Goal: Check status: Check status

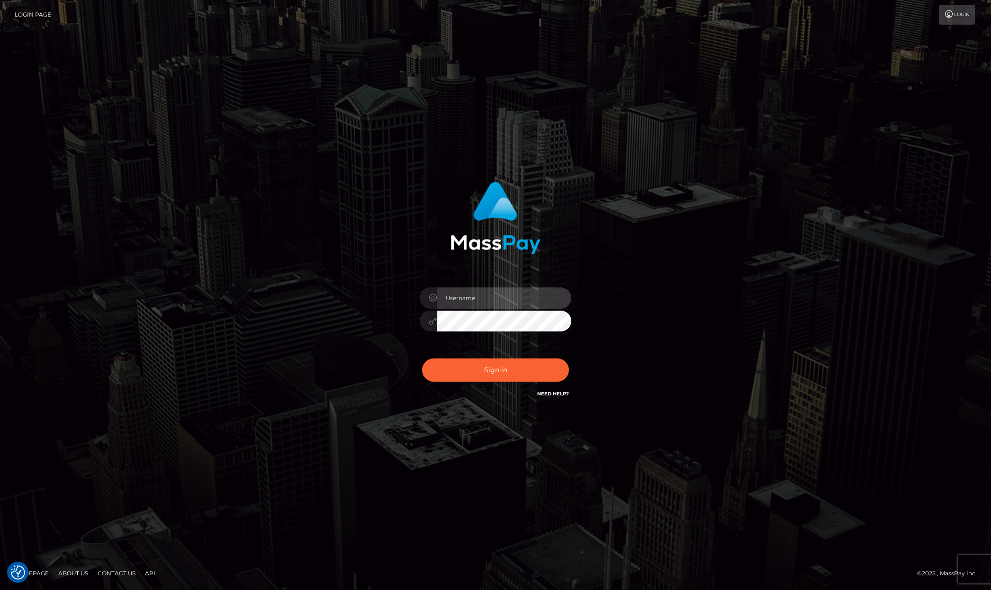
type input "Allen.megabonanza"
drag, startPoint x: 491, startPoint y: 353, endPoint x: 487, endPoint y: 365, distance: 12.4
click at [488, 362] on div "Sign in Need Help?" at bounding box center [496, 374] width 166 height 42
click at [471, 353] on div "Sign in Need Help?" at bounding box center [496, 374] width 166 height 42
click at [482, 360] on button "Sign in" at bounding box center [495, 370] width 147 height 23
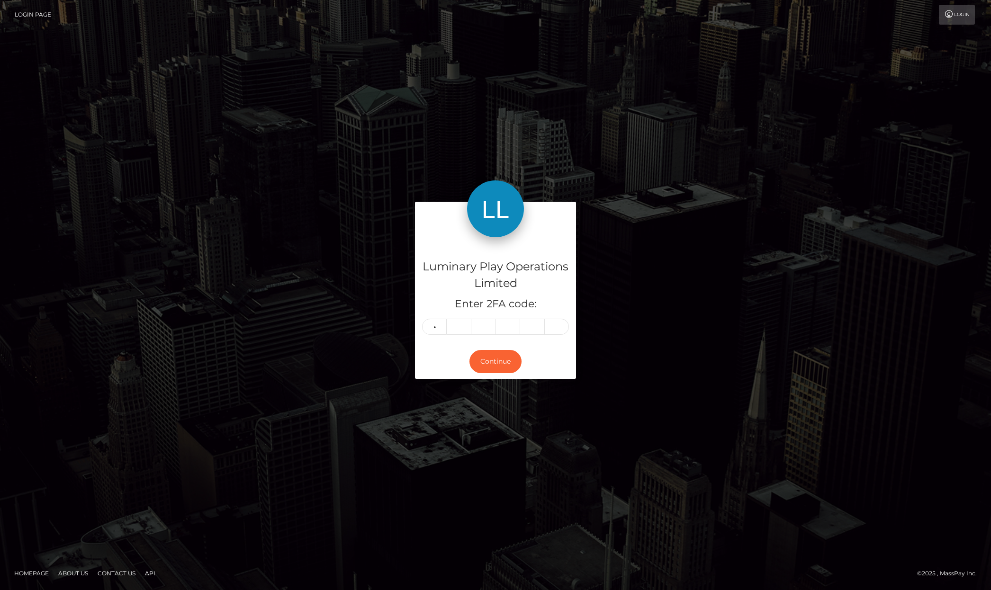
type input "1"
type input "5"
type input "2"
type input "8"
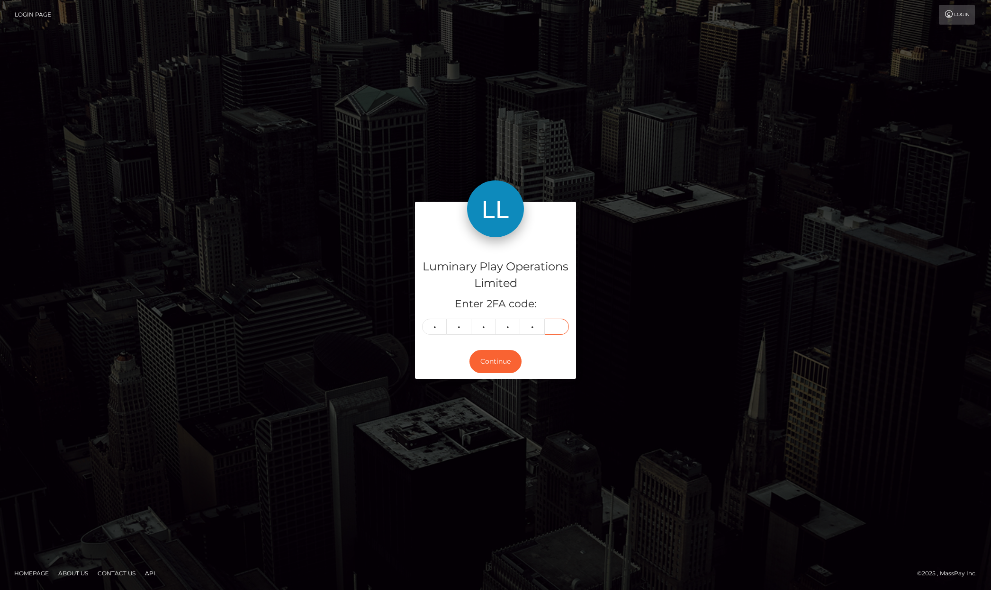
type input "6"
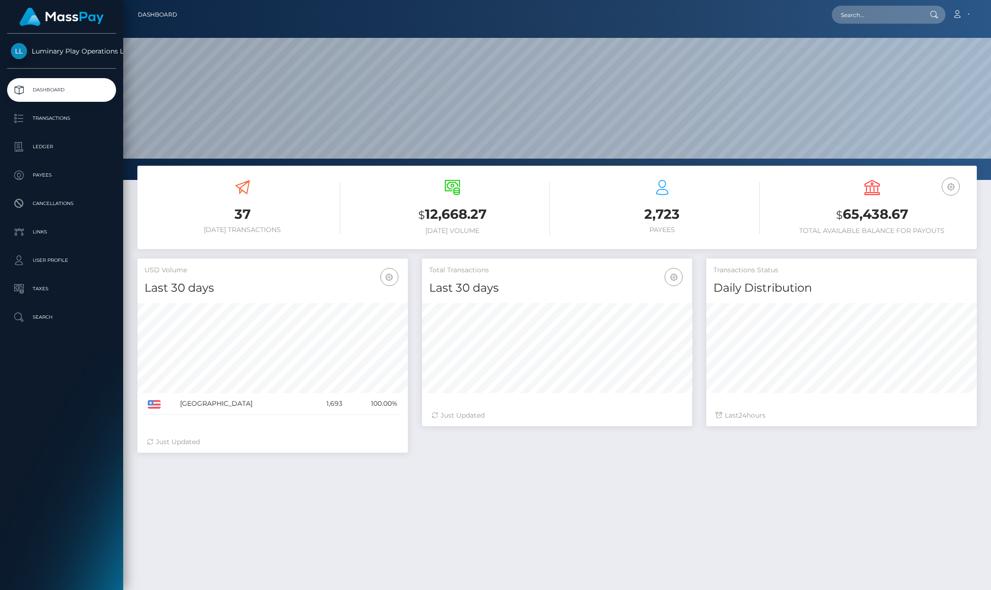
scroll to position [167, 270]
click at [78, 120] on p "Transactions" at bounding box center [61, 118] width 101 height 14
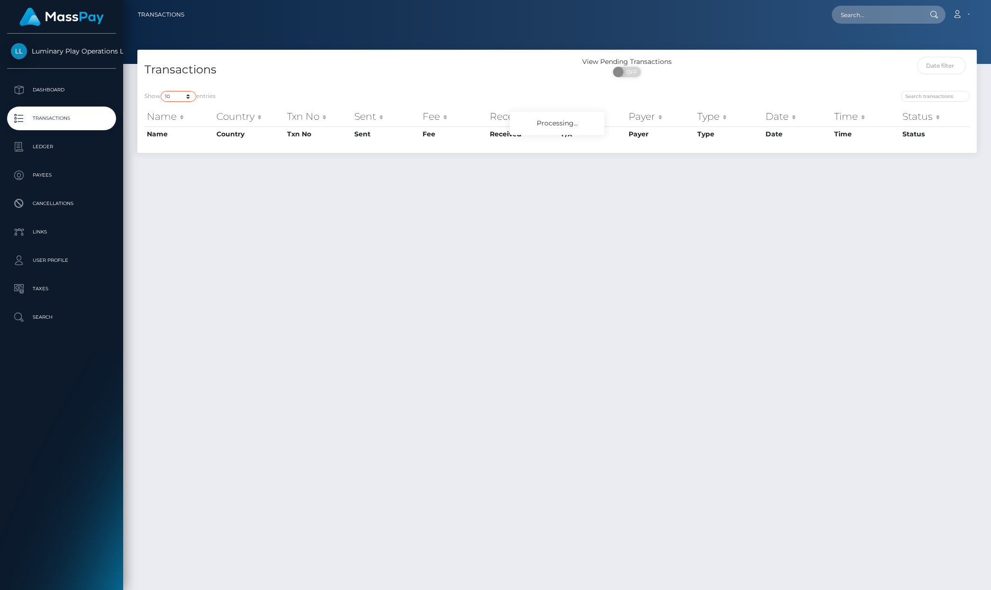
drag, startPoint x: 171, startPoint y: 93, endPoint x: 179, endPoint y: 100, distance: 11.4
click at [171, 93] on div "Transactions View Pending Transactions ON OFF Show 10 25 50 100 250 500 1,000 3…" at bounding box center [556, 101] width 839 height 103
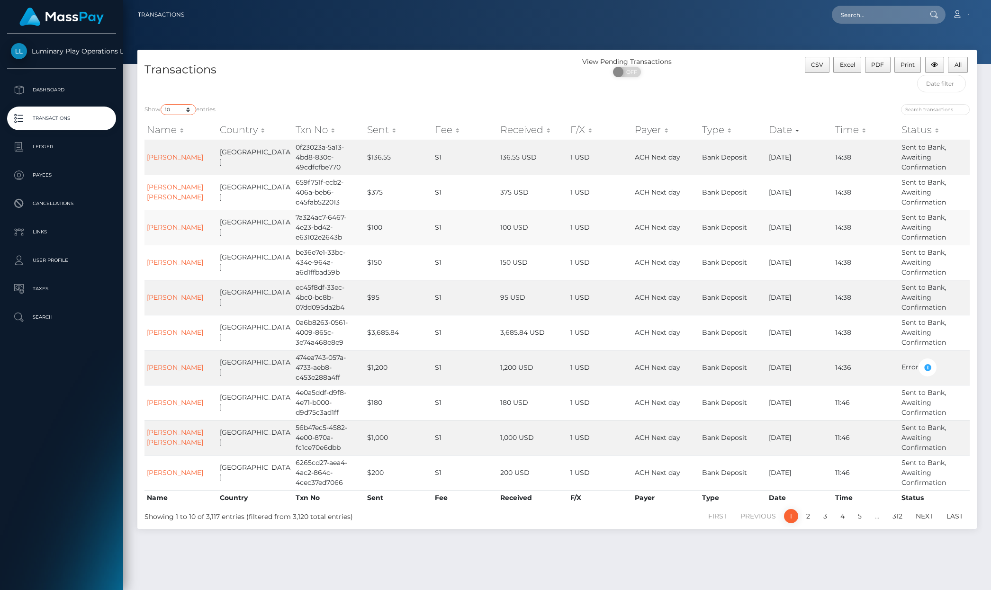
select select "3500"
click at [162, 105] on select "10 25 50 100 250 500 1,000 3,500" at bounding box center [179, 109] width 36 height 11
click at [446, 30] on div at bounding box center [557, 32] width 868 height 64
drag, startPoint x: 446, startPoint y: 30, endPoint x: 452, endPoint y: 39, distance: 10.5
click at [447, 31] on div at bounding box center [557, 32] width 868 height 64
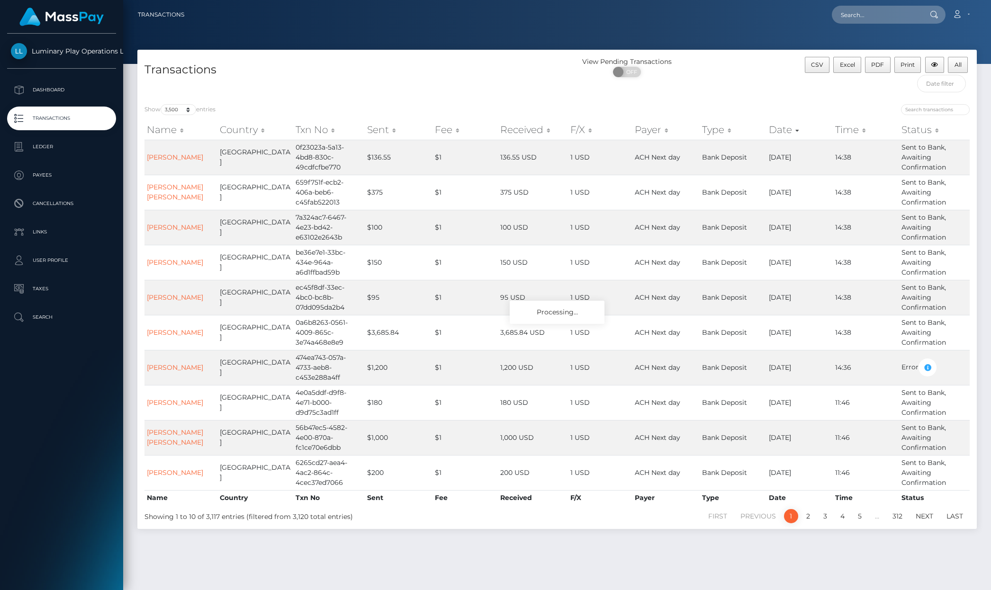
click at [416, 55] on div "Transactions View Pending Transactions ON OFF CSV Excel PDF Print All" at bounding box center [556, 73] width 839 height 47
click at [417, 55] on div "Transactions View Pending Transactions ON OFF CSV Excel PDF Print All" at bounding box center [556, 73] width 839 height 47
drag, startPoint x: 359, startPoint y: 36, endPoint x: 217, endPoint y: 77, distance: 147.8
click at [345, 37] on div at bounding box center [557, 32] width 868 height 64
click at [186, 107] on select "10 25 50 100 250 500 1,000 3,500" at bounding box center [179, 109] width 36 height 11
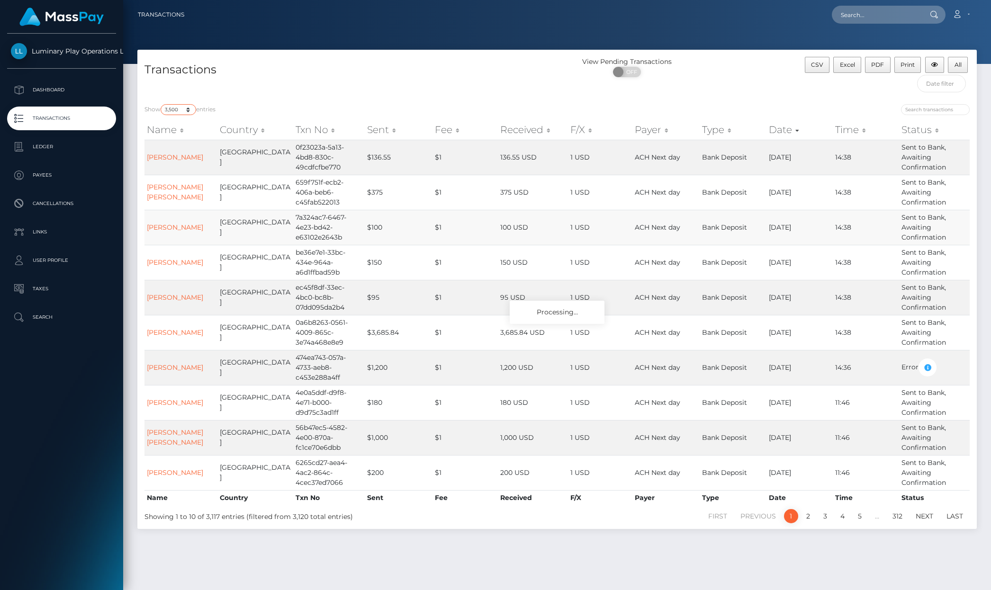
click at [162, 105] on select "10 25 50 100 250 500 1,000 3,500" at bounding box center [179, 109] width 36 height 11
drag, startPoint x: 487, startPoint y: 33, endPoint x: 482, endPoint y: 42, distance: 10.4
click at [488, 44] on div at bounding box center [557, 32] width 868 height 64
click at [487, 38] on div at bounding box center [557, 32] width 868 height 64
click at [489, 44] on div at bounding box center [557, 32] width 868 height 64
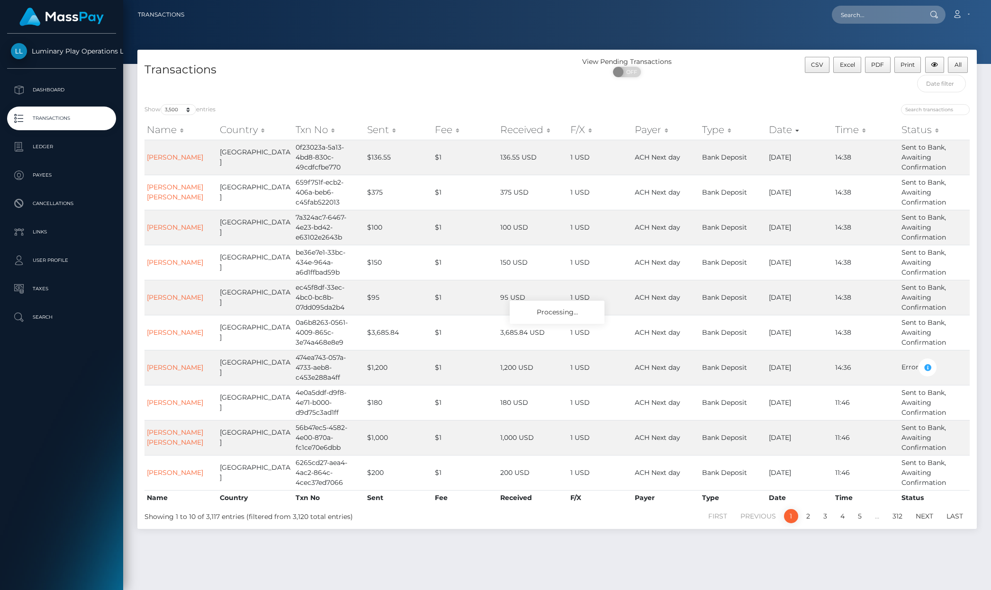
drag, startPoint x: 893, startPoint y: 93, endPoint x: 884, endPoint y: 90, distance: 9.6
click at [893, 93] on div "CSV Excel PDF Print All" at bounding box center [872, 77] width 210 height 40
click at [892, 91] on div "CSV Excel PDF Print All" at bounding box center [872, 77] width 210 height 40
click at [961, 65] on span "All" at bounding box center [957, 64] width 7 height 7
click at [892, 95] on div "Transactions View Pending Transactions ON OFF CSV Excel PDF Print All Show 10 2…" at bounding box center [556, 289] width 839 height 479
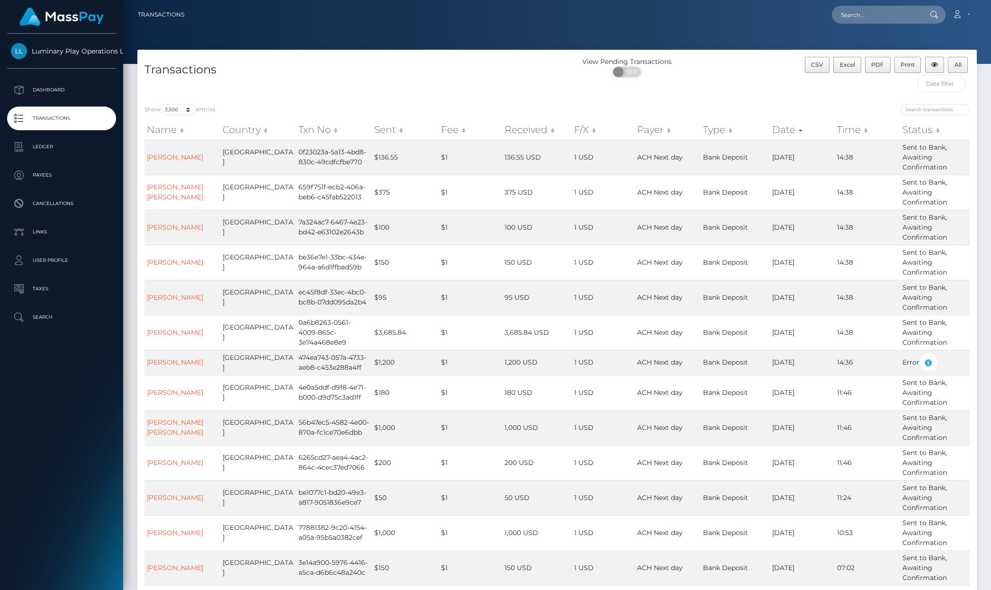
click at [862, 90] on div "CSV Excel PDF Print All" at bounding box center [872, 77] width 210 height 40
drag, startPoint x: 960, startPoint y: 65, endPoint x: 955, endPoint y: 65, distance: 4.8
click at [959, 65] on span "All" at bounding box center [957, 64] width 7 height 7
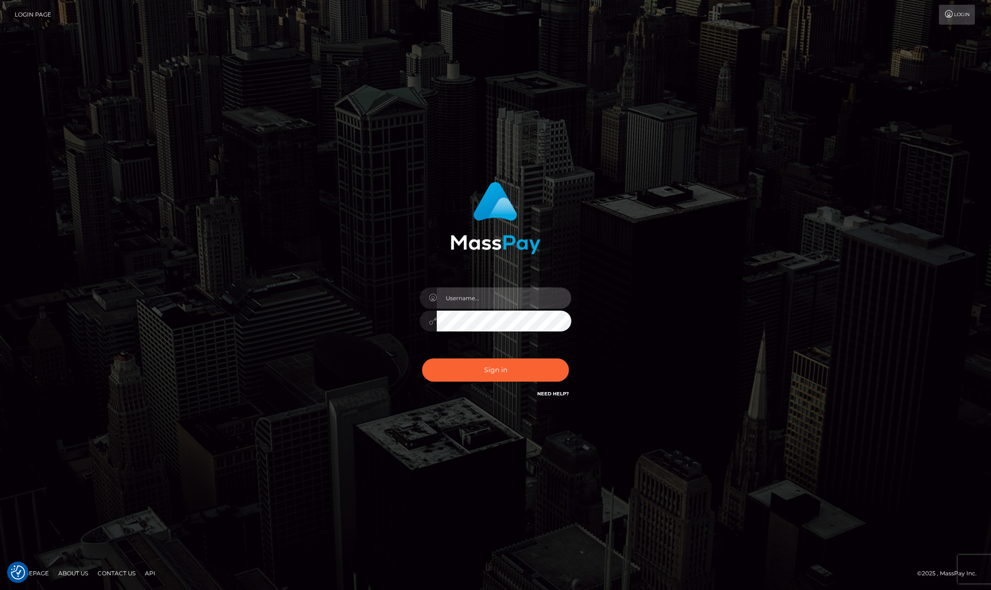
type input "[PERSON_NAME].megabonanza"
click at [501, 380] on div "Sign in Need Help?" at bounding box center [496, 374] width 166 height 42
drag, startPoint x: 897, startPoint y: 148, endPoint x: 428, endPoint y: 315, distance: 497.7
click at [897, 148] on div "Allen.megabonanza" at bounding box center [495, 295] width 991 height 383
click at [461, 372] on button "Sign in" at bounding box center [495, 370] width 147 height 23
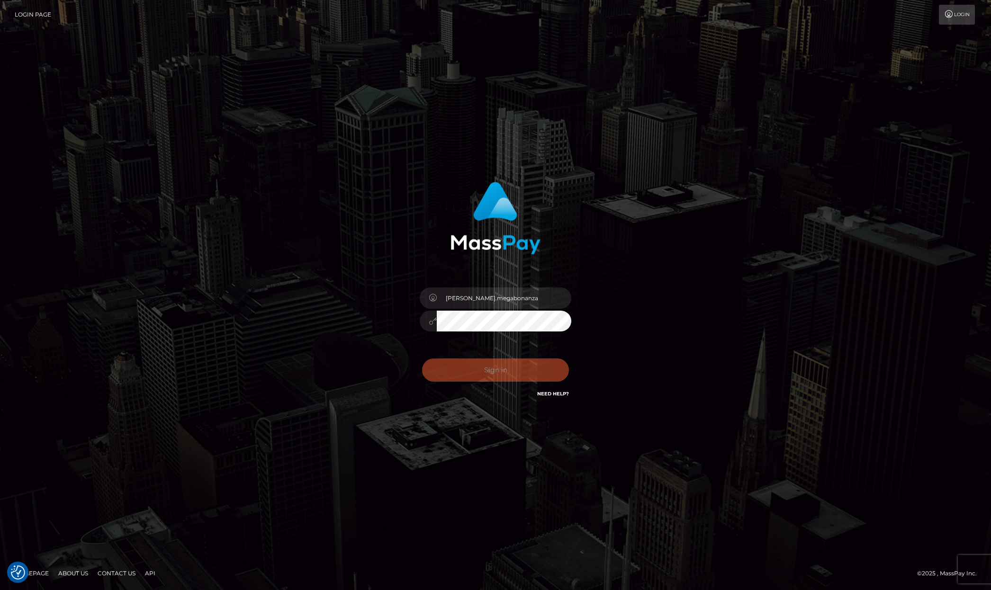
drag, startPoint x: 815, startPoint y: 347, endPoint x: 787, endPoint y: 343, distance: 28.2
click at [815, 347] on div "Allen.megabonanza" at bounding box center [495, 295] width 991 height 383
type input "Allen.megabonanza"
click at [512, 378] on button "Sign in" at bounding box center [495, 370] width 147 height 23
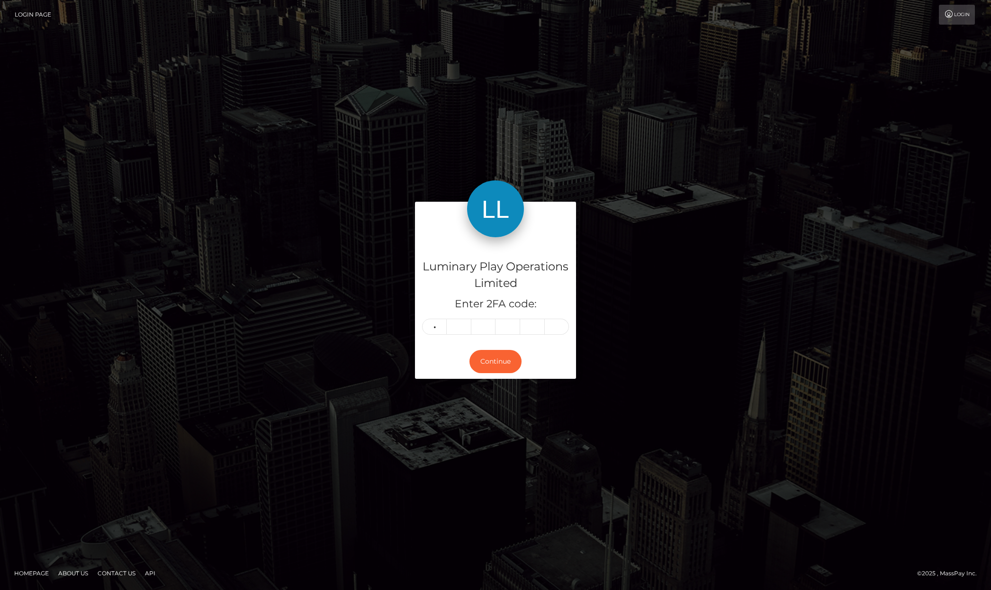
type input "6"
type input "0"
type input "5"
type input "4"
type input "1"
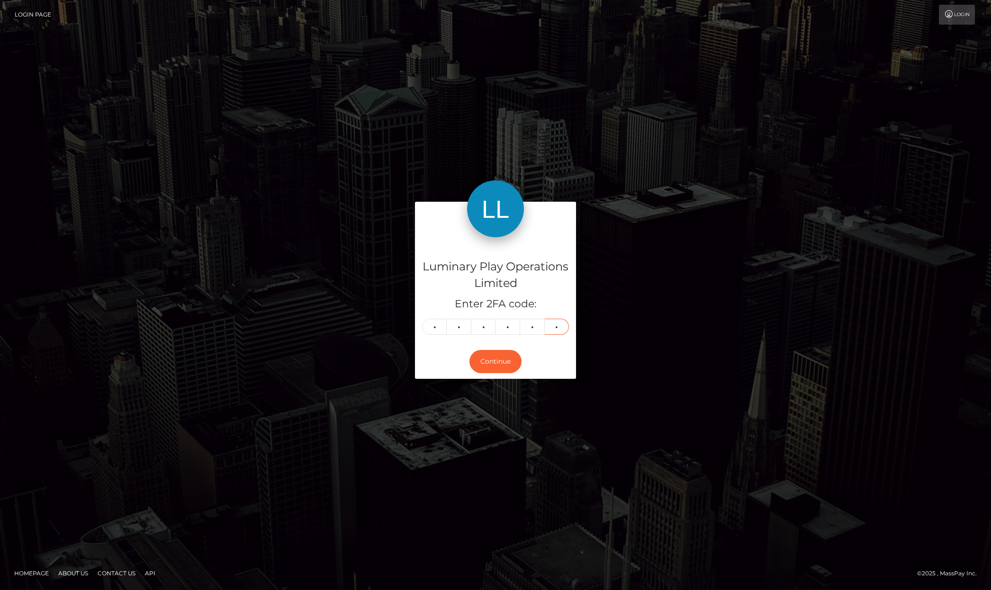
type input "3"
click at [717, 318] on div "Luminary Play Operations Limited Enter 2FA code: 6 0 5 4 1 3 605413 Continue" at bounding box center [495, 295] width 540 height 187
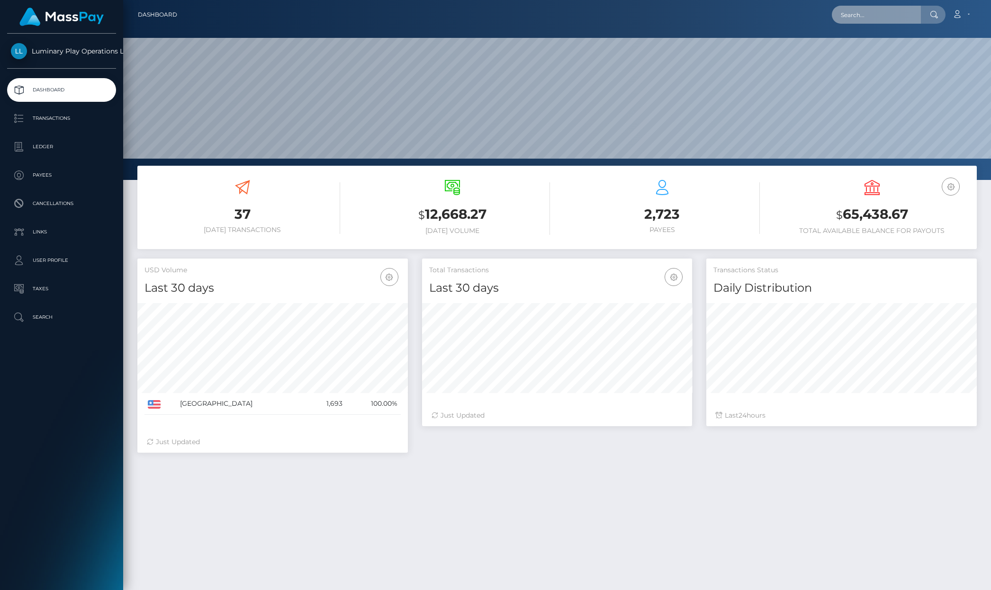
drag, startPoint x: 0, startPoint y: 0, endPoint x: 870, endPoint y: 12, distance: 869.7
click at [869, 11] on input "text" at bounding box center [876, 15] width 89 height 18
paste input "387516"
drag, startPoint x: 490, startPoint y: 494, endPoint x: 861, endPoint y: 165, distance: 495.9
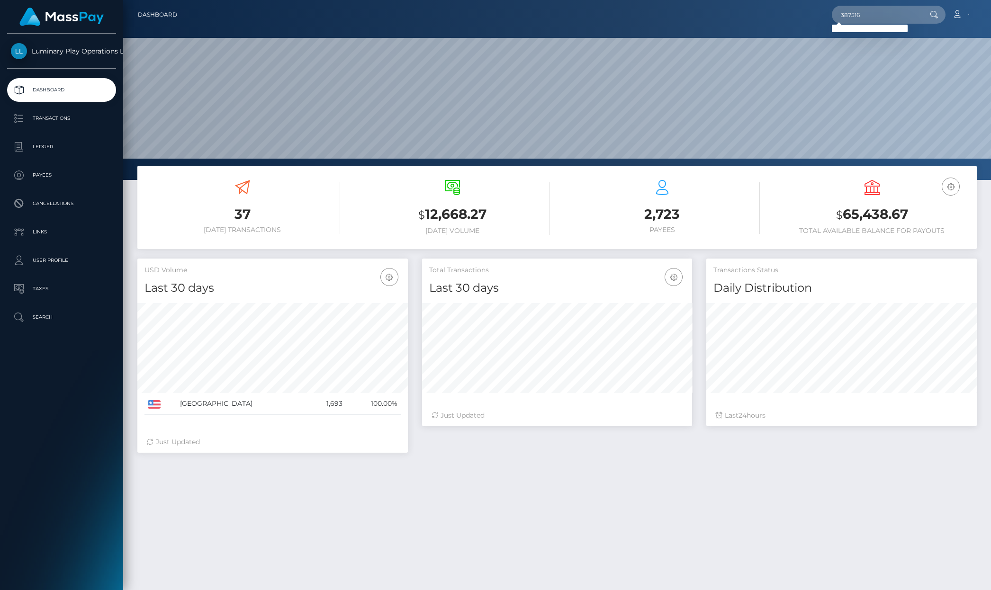
click at [514, 482] on div "37 Today Transactions $ 12,668.27 Today Volume $" at bounding box center [557, 432] width 868 height 532
click at [857, 6] on input "387516" at bounding box center [876, 15] width 89 height 18
paste input "82209705"
type input "82209705"
click at [880, 40] on link "JUAN CARLOS GARCIA MENDOZA" at bounding box center [894, 49] width 124 height 18
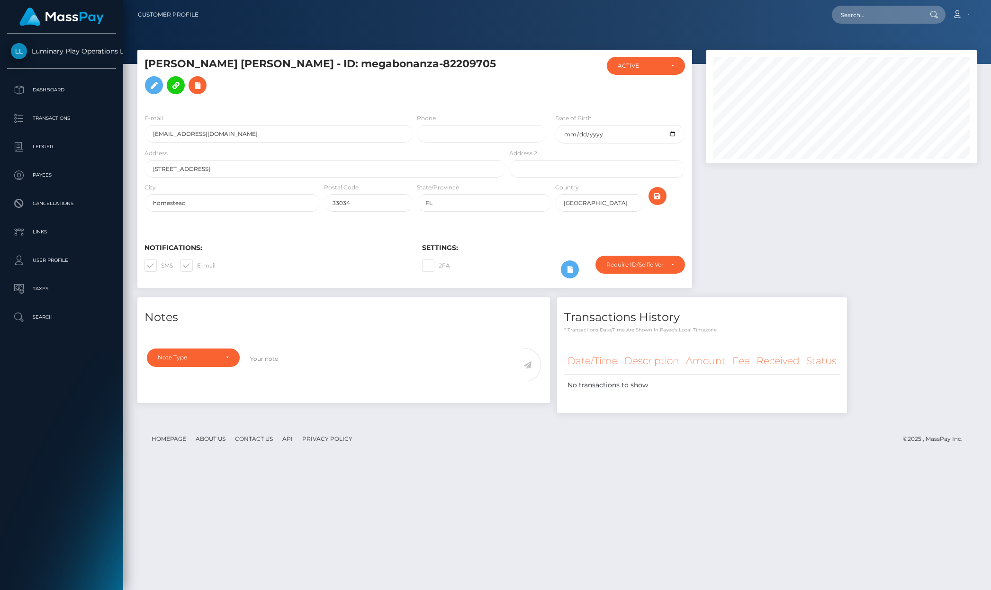
scroll to position [114, 270]
click at [241, 139] on input "[EMAIL_ADDRESS][DOMAIN_NAME]" at bounding box center [278, 134] width 269 height 18
click at [868, 15] on input "text" at bounding box center [876, 15] width 89 height 18
paste input "[EMAIL_ADDRESS][DOMAIN_NAME]"
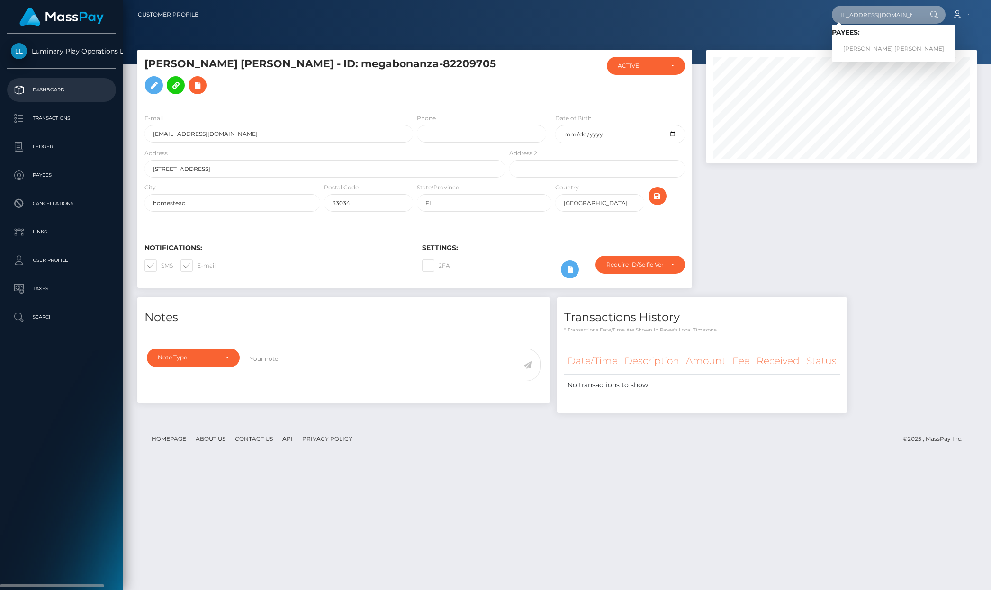
type input "juanquigarcia1232@yahoo.com"
click at [85, 97] on link "Dashboard" at bounding box center [61, 90] width 109 height 24
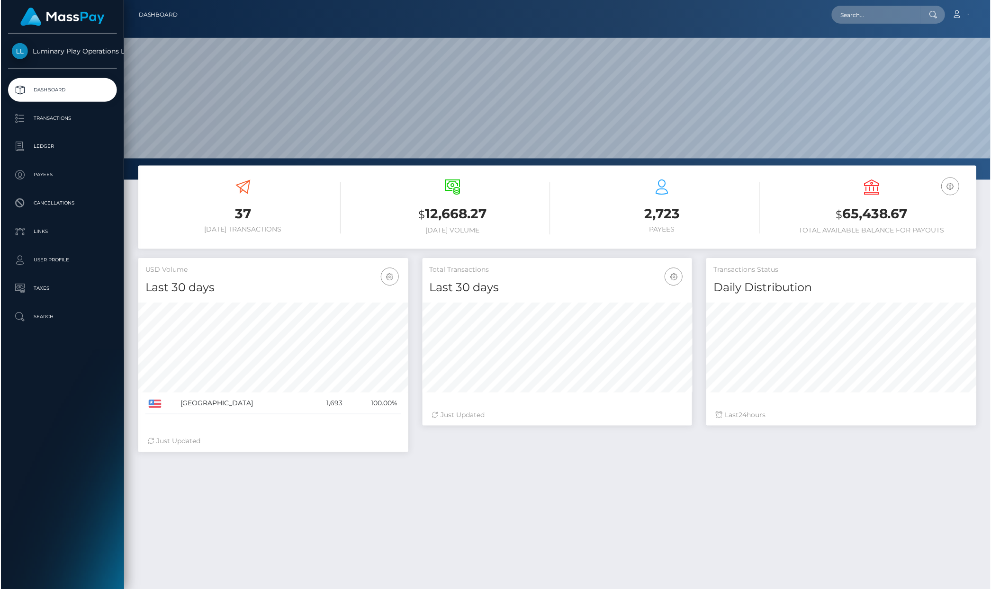
scroll to position [167, 270]
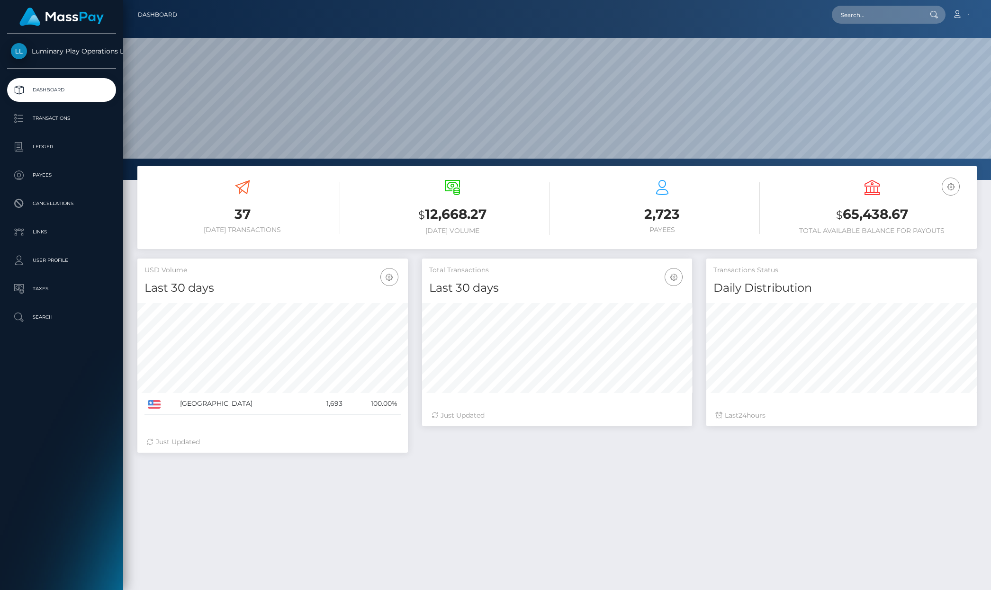
drag, startPoint x: 888, startPoint y: 198, endPoint x: 827, endPoint y: 223, distance: 65.6
click at [828, 213] on div "USD Balance $ 65,438.67 Total Available Balance for Payouts" at bounding box center [872, 207] width 196 height 55
click at [866, 237] on div "USD Balance $ 65,438.67 Total Available Balance for Payouts" at bounding box center [872, 209] width 196 height 72
click at [879, 12] on input "text" at bounding box center [876, 15] width 89 height 18
paste input "387516"
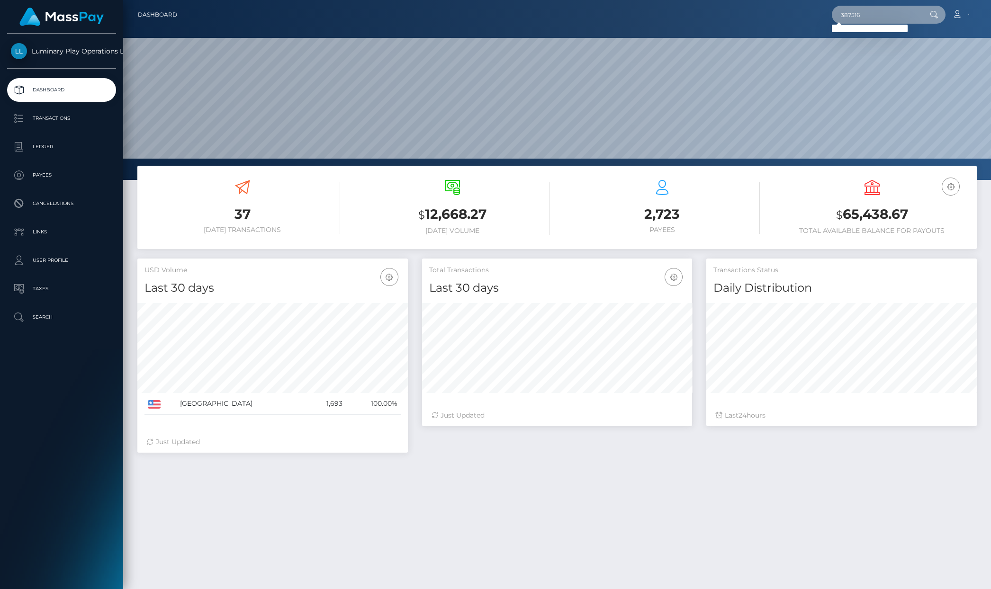
click at [878, 18] on input "387516" at bounding box center [876, 15] width 89 height 18
paste input "text"
type input "387516"
click at [684, 544] on div "37 [DATE] Transactions $ 12,668.27 [DATE] Volume $" at bounding box center [557, 431] width 868 height 531
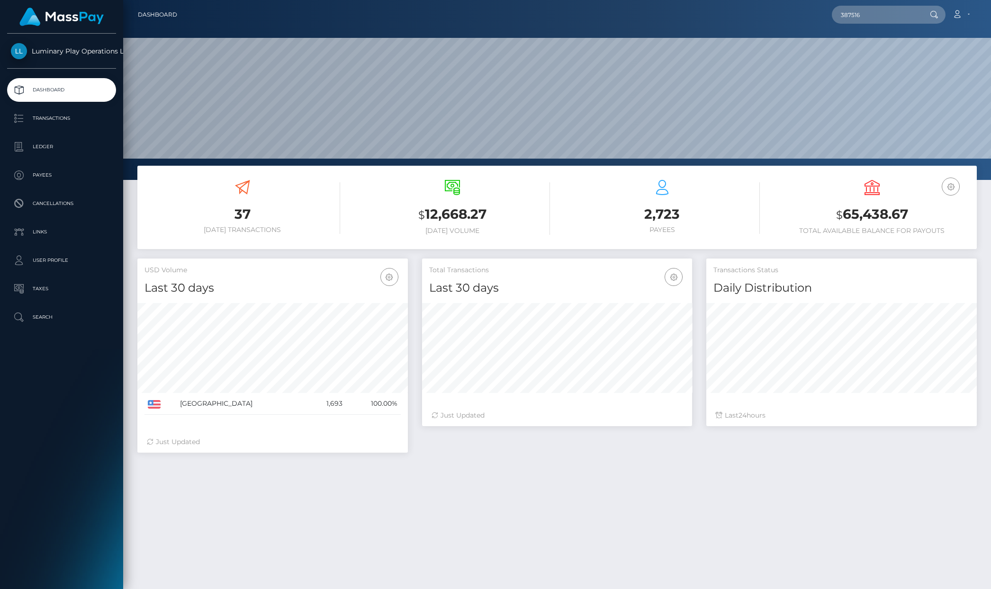
scroll to position [63, 0]
